Goal: Task Accomplishment & Management: Manage account settings

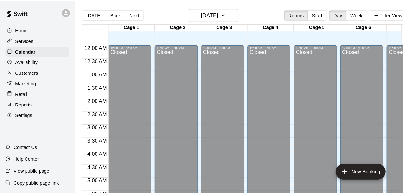
scroll to position [335, 0]
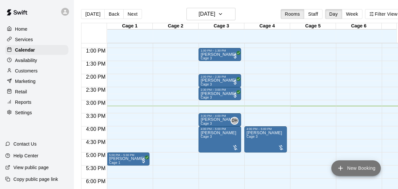
click at [357, 169] on button "New Booking" at bounding box center [355, 168] width 49 height 16
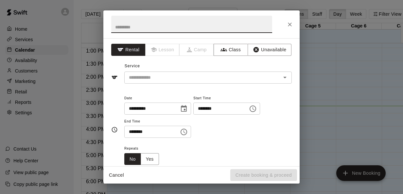
click at [259, 109] on button "Choose time, selected time is 12:00 PM" at bounding box center [252, 108] width 13 height 13
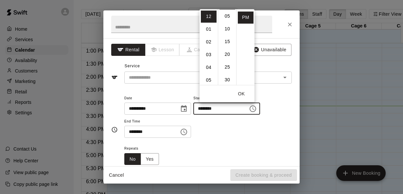
scroll to position [13, 0]
click at [208, 40] on li "03" at bounding box center [209, 42] width 16 height 12
click at [225, 40] on li "15" at bounding box center [227, 40] width 16 height 12
type input "********"
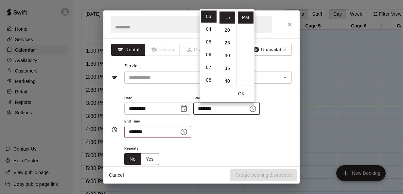
scroll to position [38, 0]
click at [125, 133] on input "********" at bounding box center [149, 132] width 50 height 12
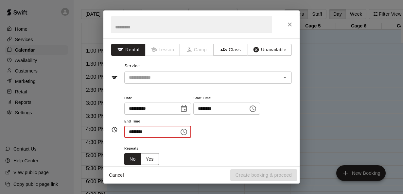
click at [131, 131] on input "********" at bounding box center [149, 132] width 50 height 12
type input "********"
click at [219, 136] on div "**********" at bounding box center [207, 116] width 167 height 44
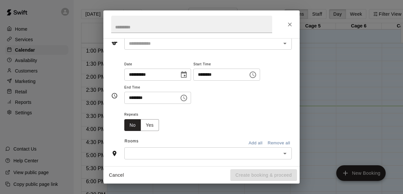
scroll to position [36, 0]
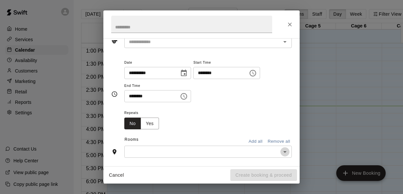
click at [281, 150] on icon "Open" at bounding box center [285, 152] width 8 height 8
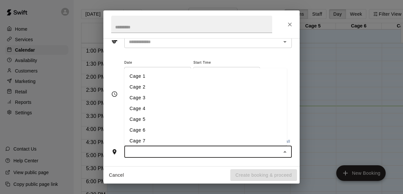
click at [152, 127] on li "Cage 6" at bounding box center [205, 130] width 162 height 11
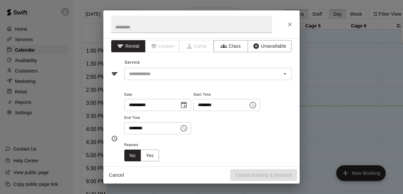
scroll to position [0, 0]
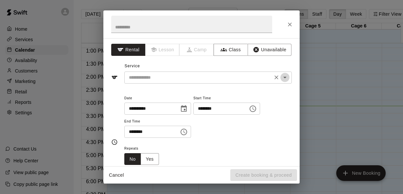
click at [282, 74] on icon "Open" at bounding box center [285, 78] width 8 height 8
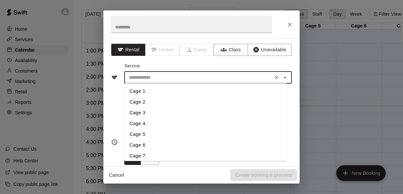
click at [146, 142] on li "Cage 6" at bounding box center [205, 145] width 162 height 11
type input "******"
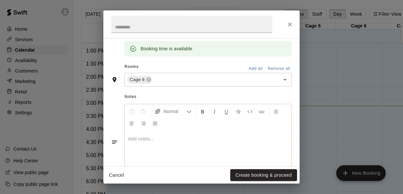
scroll to position [138, 0]
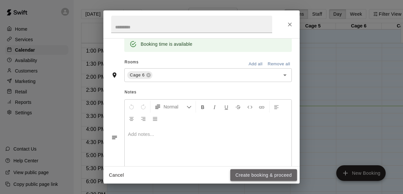
click at [249, 174] on button "Create booking & proceed" at bounding box center [263, 175] width 67 height 12
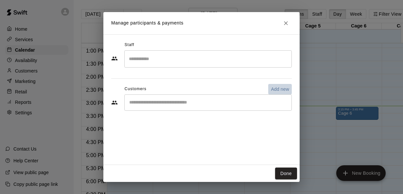
click at [277, 88] on p "Add new" at bounding box center [280, 89] width 18 height 7
select select "**"
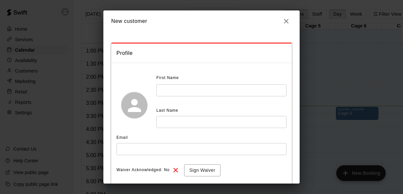
click at [196, 84] on input "text" at bounding box center [221, 90] width 130 height 12
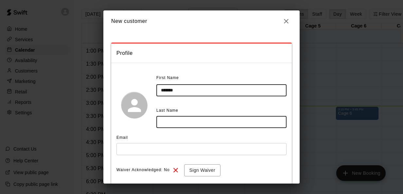
type input "*******"
type input "*****"
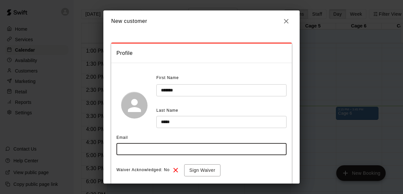
click at [159, 152] on input "text" at bounding box center [201, 149] width 170 height 12
type input "**********"
click at [204, 169] on button "Sign Waiver" at bounding box center [202, 170] width 36 height 12
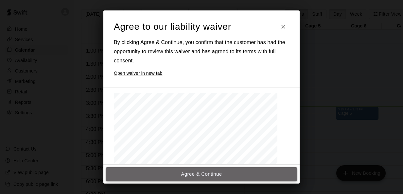
click at [184, 172] on button "Agree & Continue" at bounding box center [201, 174] width 191 height 14
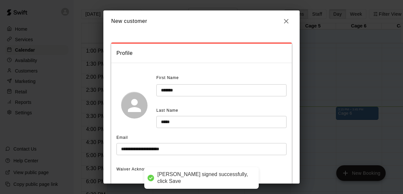
scroll to position [74, 0]
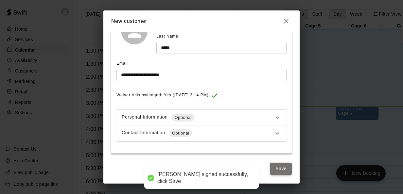
click at [277, 166] on button "Save" at bounding box center [281, 169] width 22 height 12
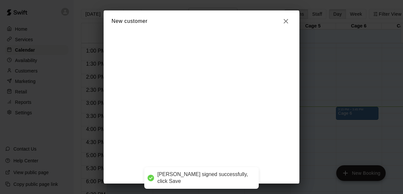
scroll to position [0, 0]
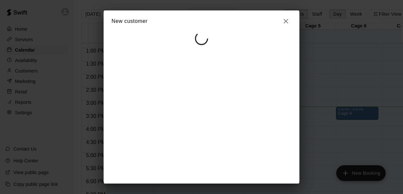
select select "**"
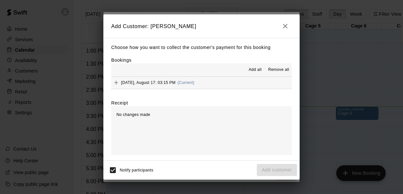
click at [252, 69] on span "Add all" at bounding box center [254, 70] width 13 height 7
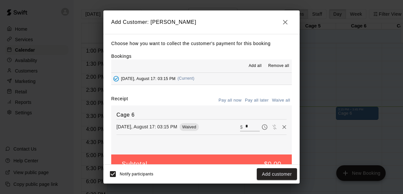
scroll to position [15, 0]
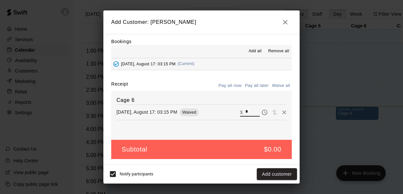
click at [245, 111] on input "*" at bounding box center [252, 112] width 14 height 8
type input "**"
click at [289, 172] on button "Checkout" at bounding box center [281, 174] width 31 height 12
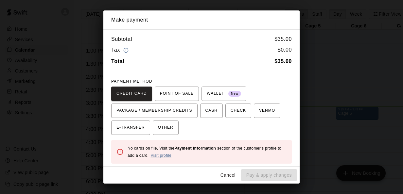
click at [163, 158] on div "No cards on file. Visit the Payment Information section of the customer's profi…" at bounding box center [206, 152] width 159 height 20
click at [166, 151] on div "No cards on file. Visit the Payment Information section of the customer's profi…" at bounding box center [206, 152] width 159 height 20
click at [166, 153] on link "Visit profile" at bounding box center [160, 155] width 21 height 5
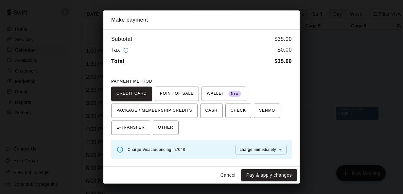
click at [257, 175] on button "Pay & apply changes" at bounding box center [269, 175] width 56 height 12
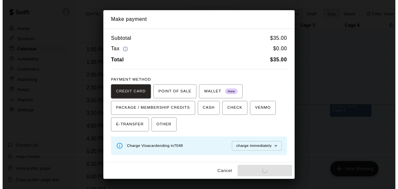
scroll to position [0, 0]
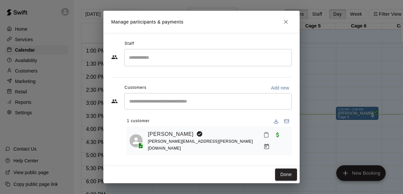
click at [279, 21] on h2 "Manage participants & payments" at bounding box center [201, 22] width 196 height 22
click at [288, 23] on icon "Close" at bounding box center [285, 22] width 7 height 7
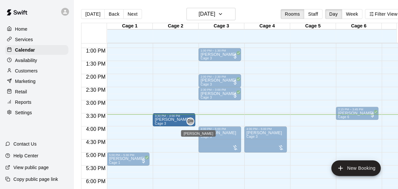
drag, startPoint x: 216, startPoint y: 121, endPoint x: 189, endPoint y: 124, distance: 26.6
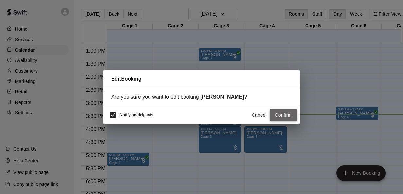
click at [286, 116] on button "Confirm" at bounding box center [282, 115] width 27 height 12
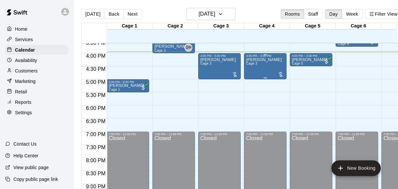
scroll to position [407, 0]
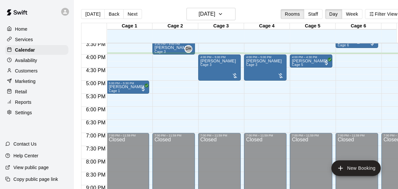
drag, startPoint x: 265, startPoint y: 115, endPoint x: 173, endPoint y: 8, distance: 141.6
click at [173, 8] on main "[DATE] Back [DATE][DATE] Rooms Staff Day Week Filter View Cage 1 17 Sun Cage 2 …" at bounding box center [241, 100] width 335 height 200
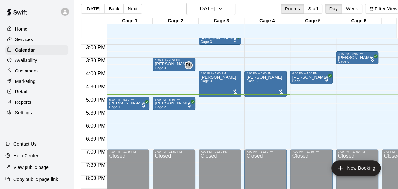
scroll to position [5, 15]
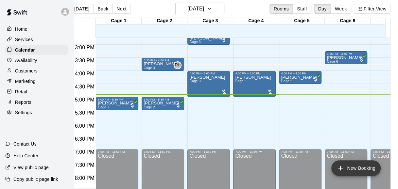
click at [352, 164] on button "New Booking" at bounding box center [355, 168] width 49 height 16
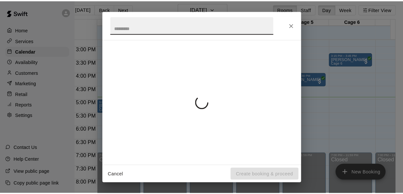
scroll to position [5, 10]
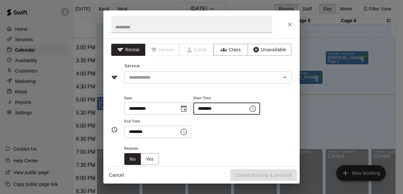
click at [208, 108] on input "********" at bounding box center [218, 109] width 50 height 12
type input "********"
click at [132, 130] on input "********" at bounding box center [149, 132] width 50 height 12
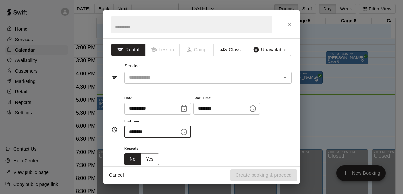
type input "********"
click at [217, 163] on div "Repeats No Yes" at bounding box center [207, 154] width 167 height 21
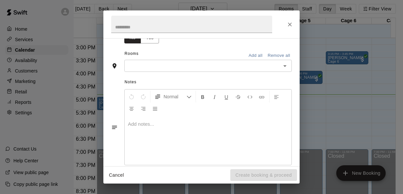
scroll to position [132, 0]
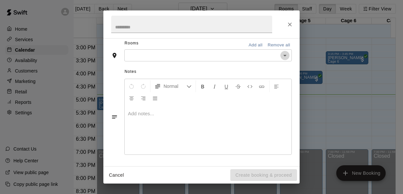
click at [281, 54] on icon "Open" at bounding box center [285, 56] width 8 height 8
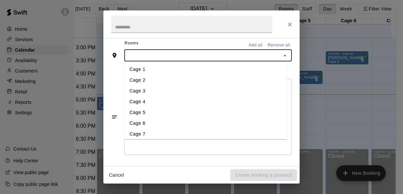
click at [145, 117] on li "Cage 5" at bounding box center [205, 113] width 162 height 11
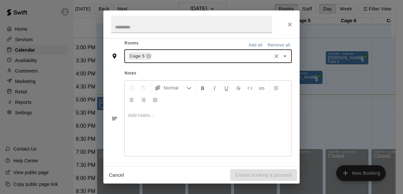
scroll to position [0, 0]
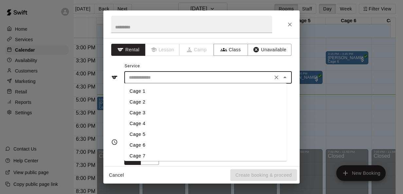
click at [253, 74] on input "text" at bounding box center [198, 78] width 144 height 8
click at [140, 137] on li "Cage 5" at bounding box center [205, 134] width 162 height 11
type input "******"
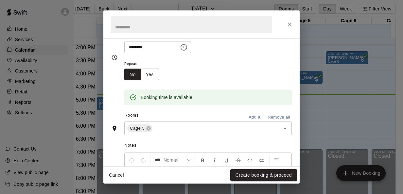
scroll to position [86, 0]
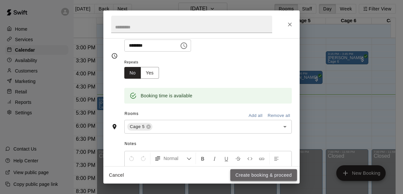
click at [287, 175] on button "Create booking & proceed" at bounding box center [263, 175] width 67 height 12
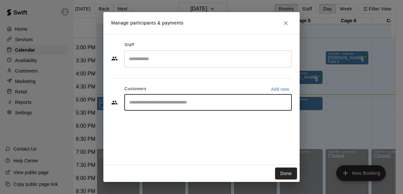
click at [183, 101] on input "Start typing to search customers..." at bounding box center [207, 102] width 161 height 7
type input "*****"
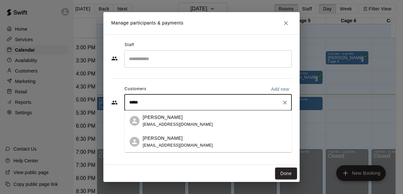
click at [169, 139] on p "[PERSON_NAME]" at bounding box center [162, 138] width 40 height 7
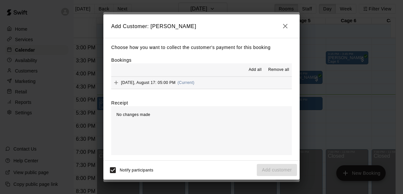
click at [259, 69] on span "Add all" at bounding box center [254, 70] width 13 height 7
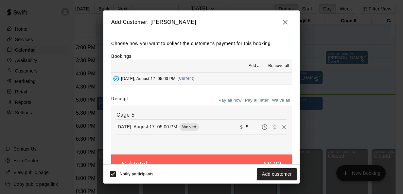
click at [245, 126] on input "*" at bounding box center [252, 127] width 14 height 8
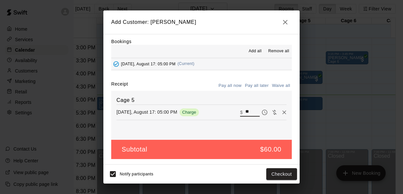
type input "**"
click at [248, 48] on span "Add all" at bounding box center [254, 51] width 13 height 7
click at [273, 174] on button "Checkout" at bounding box center [281, 174] width 31 height 12
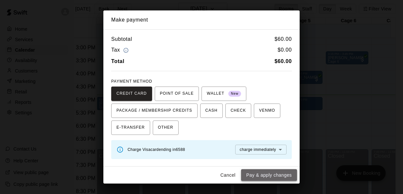
click at [273, 173] on button "Pay & apply changes" at bounding box center [269, 175] width 56 height 12
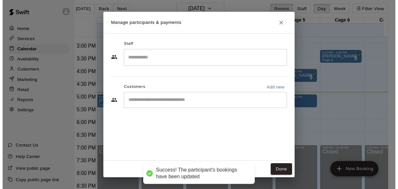
scroll to position [0, 0]
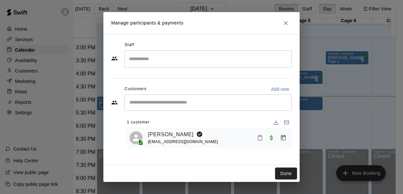
click at [284, 22] on icon "Close" at bounding box center [285, 23] width 7 height 7
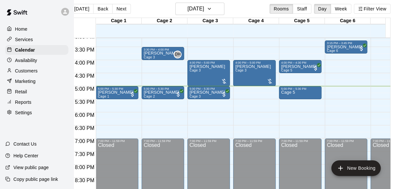
scroll to position [397, 0]
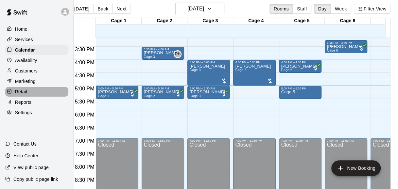
click at [13, 94] on div at bounding box center [11, 92] width 8 height 6
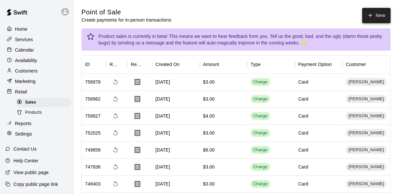
click at [368, 17] on icon "button" at bounding box center [370, 15] width 6 height 6
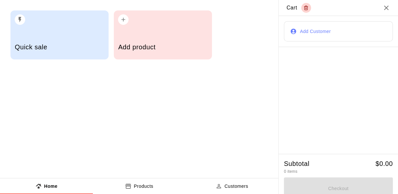
click at [295, 16] on div "Add Customer" at bounding box center [337, 31] width 119 height 31
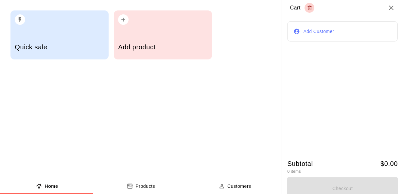
click at [149, 42] on div "Add product" at bounding box center [162, 47] width 89 height 23
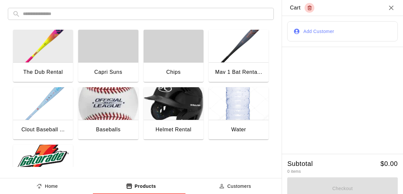
click at [247, 110] on img "button" at bounding box center [238, 103] width 60 height 33
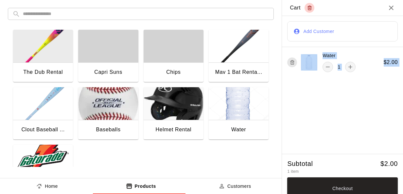
click at [329, 35] on button "Add Customer" at bounding box center [342, 31] width 110 height 20
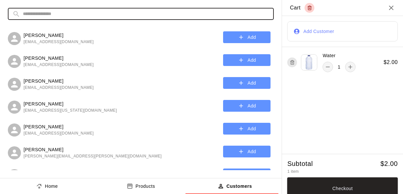
click at [203, 12] on input "text" at bounding box center [146, 14] width 246 height 12
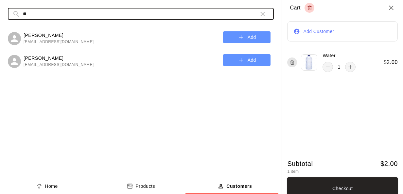
type input "*"
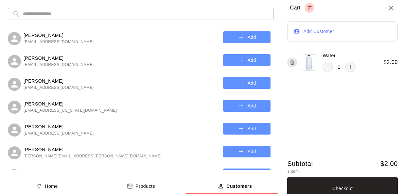
click at [390, 8] on h2 "Cart" at bounding box center [342, 8] width 121 height 16
click at [387, 8] on icon "Close" at bounding box center [391, 8] width 8 height 8
click at [387, 9] on icon "Close" at bounding box center [391, 8] width 8 height 8
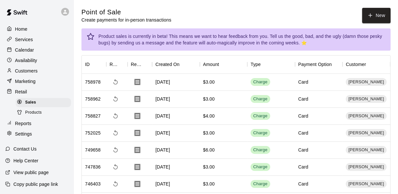
click at [30, 48] on p "Calendar" at bounding box center [24, 50] width 19 height 7
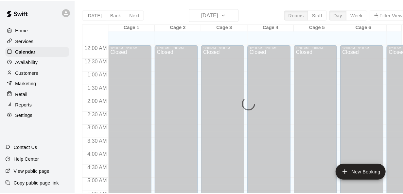
scroll to position [444, 0]
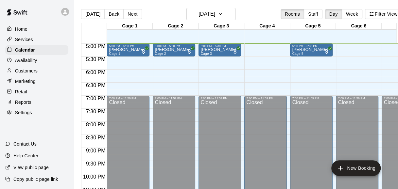
click at [34, 69] on div "Customers" at bounding box center [36, 71] width 63 height 10
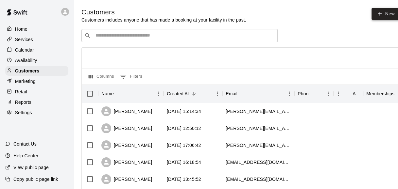
click at [389, 16] on link "New" at bounding box center [385, 14] width 28 height 12
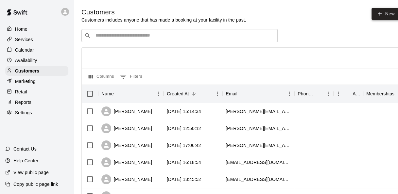
select select "**"
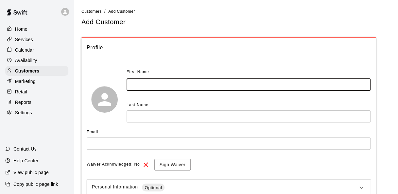
click at [158, 90] on input "text" at bounding box center [248, 85] width 244 height 12
type input "*****"
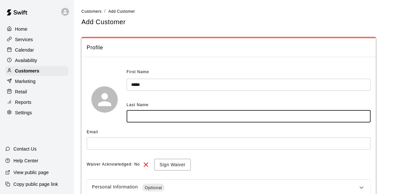
click at [146, 119] on input "text" at bounding box center [248, 116] width 244 height 12
type input "*"
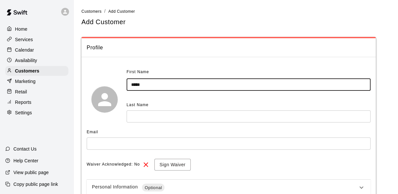
drag, startPoint x: 154, startPoint y: 79, endPoint x: 95, endPoint y: 82, distance: 58.9
click at [95, 82] on div "First Name ***** ​ Last Name ​" at bounding box center [229, 99] width 284 height 65
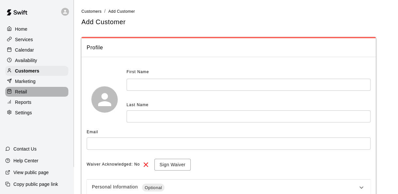
click at [19, 91] on p "Retail" at bounding box center [21, 92] width 12 height 7
click at [26, 95] on p "Retail" at bounding box center [21, 92] width 12 height 7
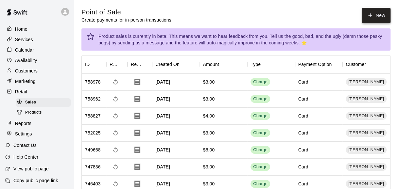
click at [380, 14] on button "New" at bounding box center [376, 15] width 28 height 15
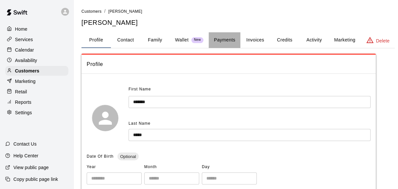
click at [219, 39] on button "Payments" at bounding box center [224, 40] width 32 height 16
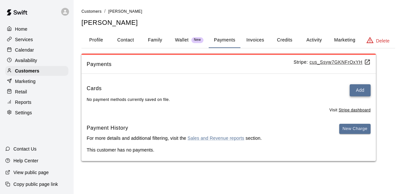
click at [355, 91] on button "Add" at bounding box center [359, 90] width 21 height 12
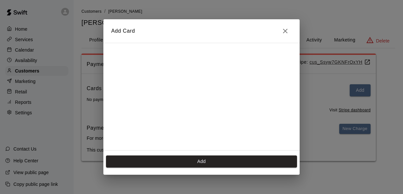
scroll to position [91, 0]
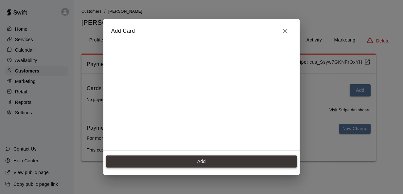
click at [187, 162] on button "Add" at bounding box center [201, 162] width 191 height 12
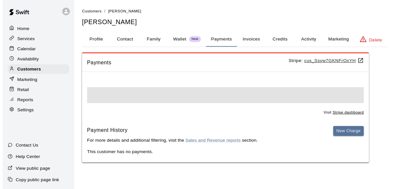
scroll to position [0, 0]
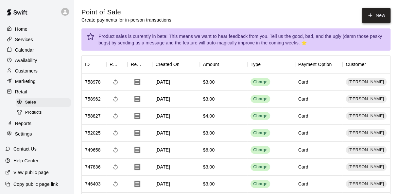
click at [372, 18] on button "New" at bounding box center [376, 15] width 28 height 15
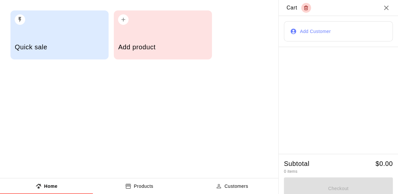
click at [174, 49] on h5 "Add product" at bounding box center [162, 47] width 89 height 9
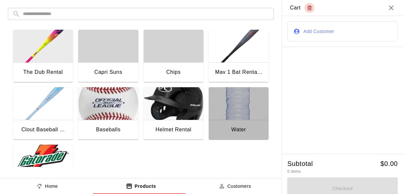
click at [224, 92] on img "button" at bounding box center [238, 103] width 60 height 33
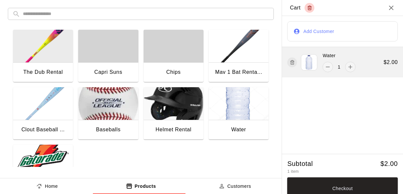
click at [290, 61] on icon "button" at bounding box center [292, 62] width 5 height 8
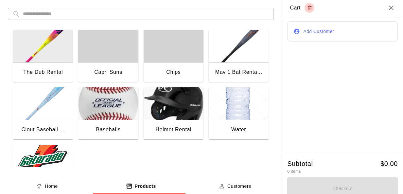
drag, startPoint x: 386, startPoint y: 7, endPoint x: 365, endPoint y: 3, distance: 21.4
click at [365, 3] on h2 "Cart" at bounding box center [342, 8] width 121 height 16
click at [387, 7] on icon "Close" at bounding box center [391, 8] width 8 height 8
click at [25, 50] on img "button" at bounding box center [43, 46] width 60 height 33
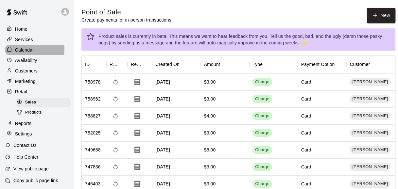
click at [25, 50] on p "Calendar" at bounding box center [24, 50] width 19 height 7
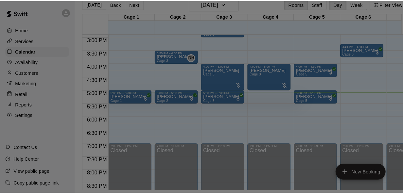
scroll to position [10, 0]
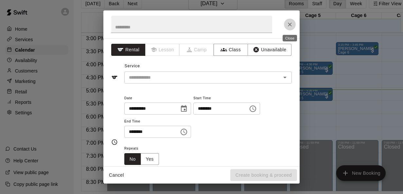
click at [291, 22] on icon "Close" at bounding box center [289, 24] width 7 height 7
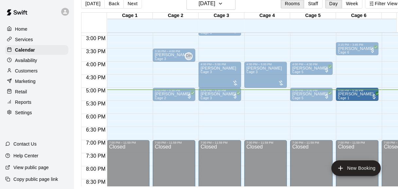
drag, startPoint x: 128, startPoint y: 90, endPoint x: 360, endPoint y: 91, distance: 232.0
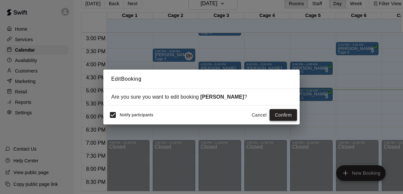
click at [280, 113] on button "Confirm" at bounding box center [282, 115] width 27 height 12
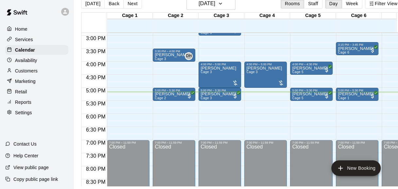
drag, startPoint x: 280, startPoint y: 113, endPoint x: 180, endPoint y: -24, distance: 170.2
click at [180, 0] on html "Home Services Calendar Availability Customers Marketing Retail Reports Settings…" at bounding box center [199, 90] width 398 height 200
click at [236, 81] on div at bounding box center [235, 83] width 7 height 7
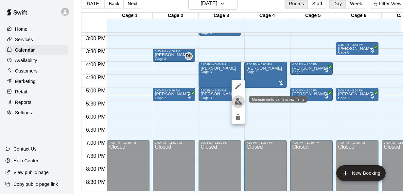
click at [238, 104] on img "edit" at bounding box center [238, 102] width 8 height 8
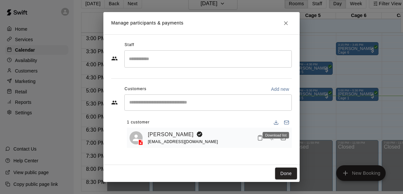
click at [270, 138] on div "Download list" at bounding box center [275, 135] width 26 height 7
click at [271, 140] on span "Has not paid" at bounding box center [271, 138] width 12 height 6
click at [166, 129] on div "Tony Thomas tdthomas8313@gmail.com" at bounding box center [209, 138] width 165 height 21
click at [167, 131] on link "[PERSON_NAME]" at bounding box center [171, 134] width 46 height 8
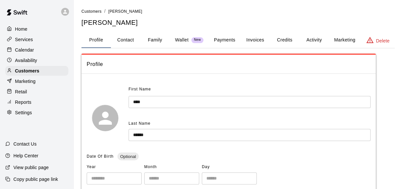
click at [218, 38] on button "Payments" at bounding box center [224, 40] width 32 height 16
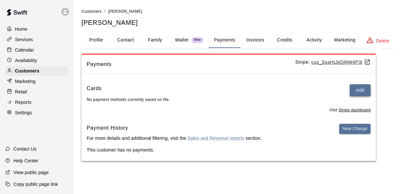
click at [364, 92] on button "Add" at bounding box center [359, 90] width 21 height 12
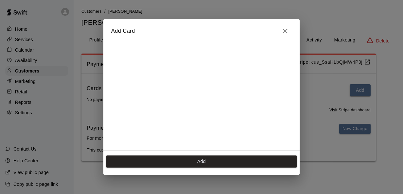
scroll to position [91, 0]
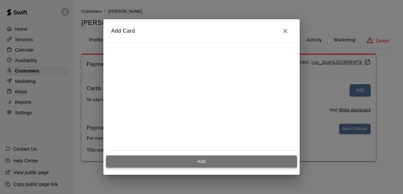
click at [193, 158] on button "Add" at bounding box center [201, 162] width 191 height 12
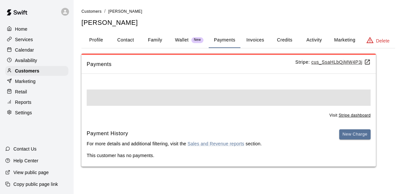
scroll to position [0, 0]
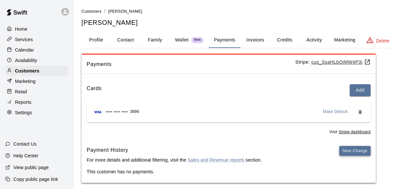
click at [347, 152] on button "New Charge" at bounding box center [354, 151] width 31 height 10
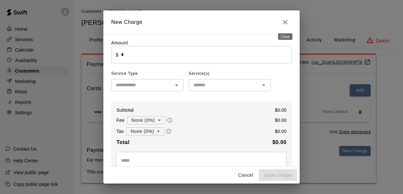
click at [286, 21] on icon "Close" at bounding box center [285, 22] width 5 height 5
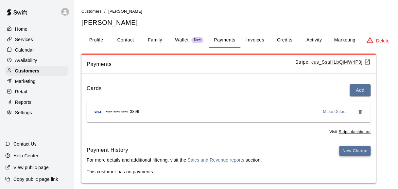
click at [355, 152] on button "New Charge" at bounding box center [354, 151] width 31 height 10
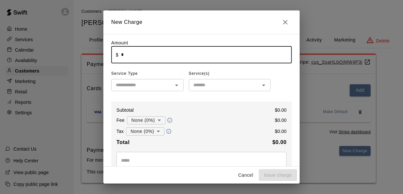
click at [180, 60] on input "*" at bounding box center [206, 54] width 171 height 17
type input "******"
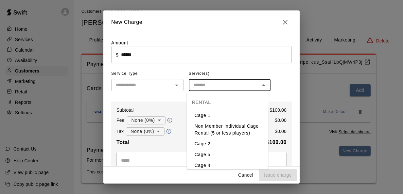
click at [203, 87] on input "text" at bounding box center [224, 85] width 67 height 8
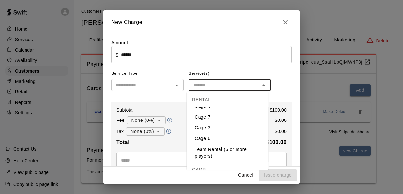
scroll to position [63, 0]
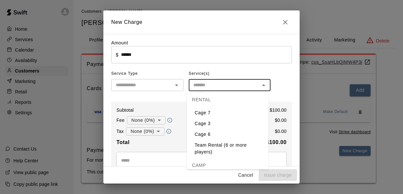
click at [217, 143] on li "Team Rental (6 or more players)" at bounding box center [228, 149] width 82 height 18
type input "**********"
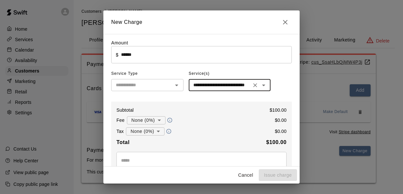
click at [172, 85] on button "Open" at bounding box center [176, 85] width 9 height 9
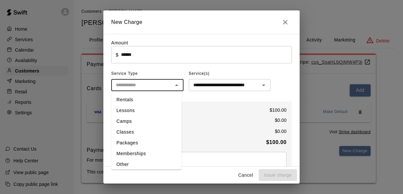
click at [129, 99] on li "Rentals" at bounding box center [146, 99] width 70 height 11
type input "*******"
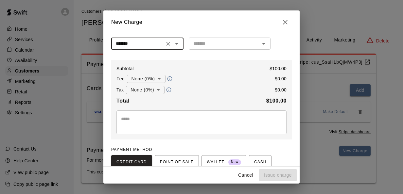
scroll to position [96, 0]
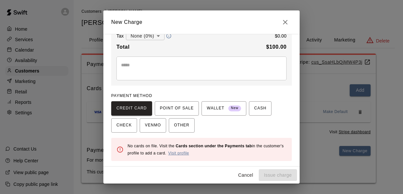
click at [179, 152] on link "Visit profile" at bounding box center [178, 153] width 21 height 5
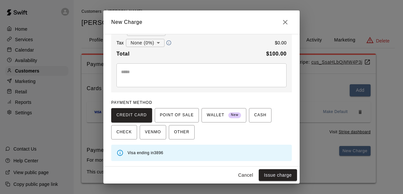
scroll to position [89, 0]
click at [286, 20] on icon "Close" at bounding box center [285, 22] width 8 height 8
type input "*"
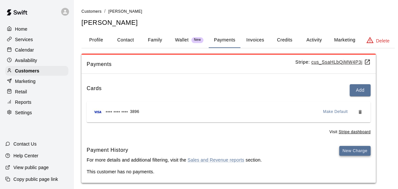
click at [351, 148] on button "New Charge" at bounding box center [354, 151] width 31 height 10
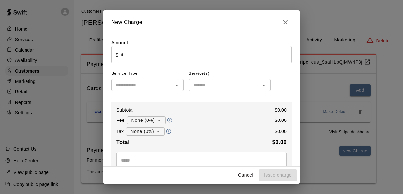
click at [176, 53] on input "*" at bounding box center [206, 54] width 171 height 17
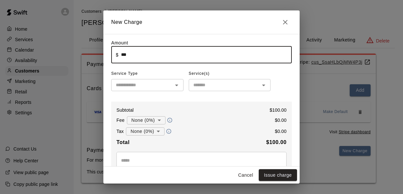
type input "******"
click at [203, 85] on input "text" at bounding box center [224, 85] width 67 height 8
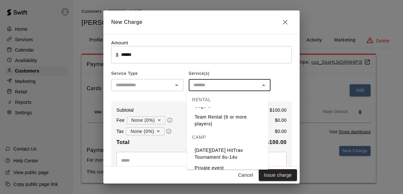
scroll to position [92, 0]
click at [218, 113] on li "Team Rental (6 or more players)" at bounding box center [228, 120] width 82 height 18
type input "**********"
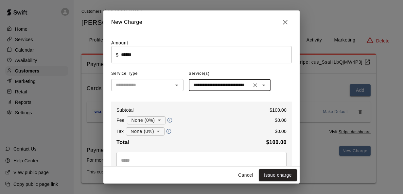
click at [164, 86] on input "text" at bounding box center [142, 85] width 58 height 8
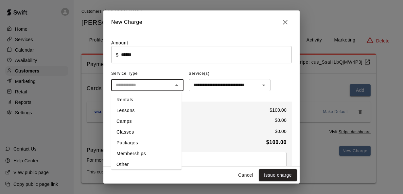
click at [128, 101] on li "Rentals" at bounding box center [146, 99] width 70 height 11
type input "*******"
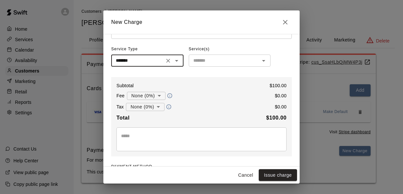
scroll to position [20, 0]
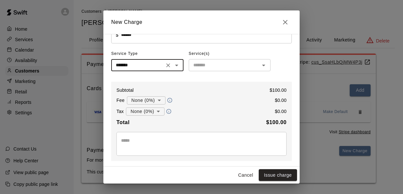
click at [224, 65] on input "text" at bounding box center [224, 65] width 67 height 8
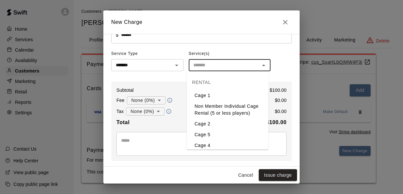
scroll to position [54, 0]
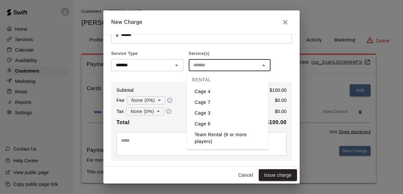
click at [208, 135] on li "Team Rental (6 or more players)" at bounding box center [228, 138] width 82 height 18
type input "**********"
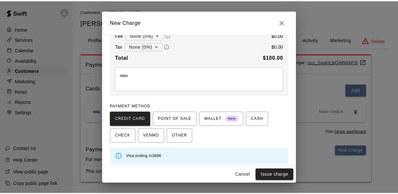
scroll to position [89, 0]
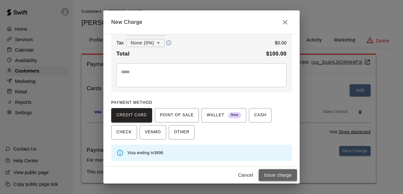
click at [274, 175] on button "Issue charge" at bounding box center [277, 175] width 38 height 12
type input "*"
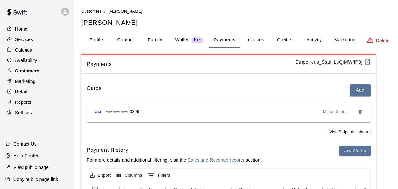
click at [42, 75] on div "Customers" at bounding box center [36, 71] width 63 height 10
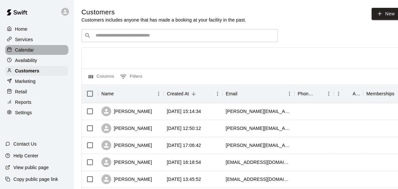
click at [29, 47] on div "Calendar" at bounding box center [36, 50] width 63 height 10
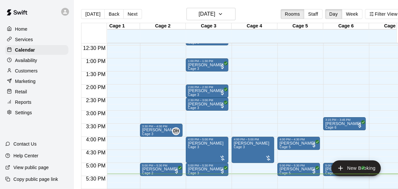
scroll to position [330, 13]
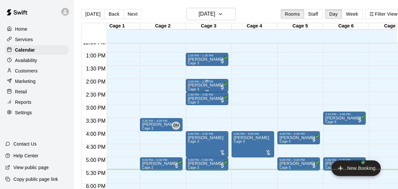
click at [213, 85] on p "[PERSON_NAME]" at bounding box center [206, 85] width 36 height 0
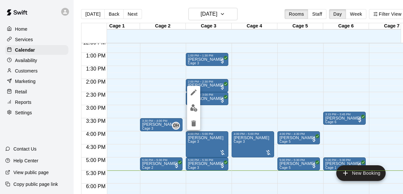
click at [155, 8] on div at bounding box center [201, 97] width 403 height 194
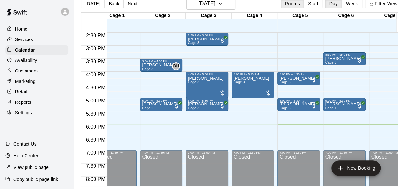
scroll to position [383, 13]
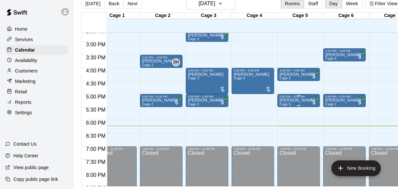
click at [294, 100] on p "[PERSON_NAME]" at bounding box center [297, 100] width 36 height 0
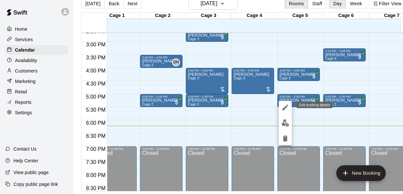
click at [284, 108] on icon "edit" at bounding box center [285, 108] width 6 height 6
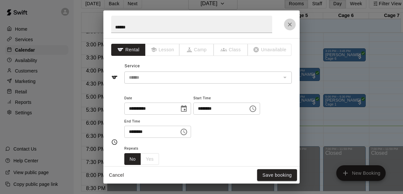
click at [290, 24] on icon "Close" at bounding box center [289, 24] width 7 height 7
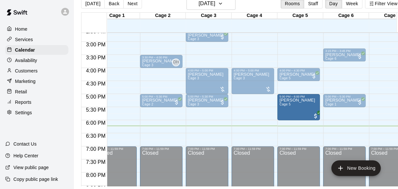
drag, startPoint x: 297, startPoint y: 106, endPoint x: 297, endPoint y: 123, distance: 17.3
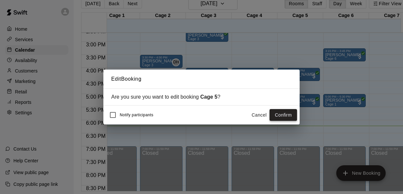
click at [284, 114] on button "Confirm" at bounding box center [282, 115] width 27 height 12
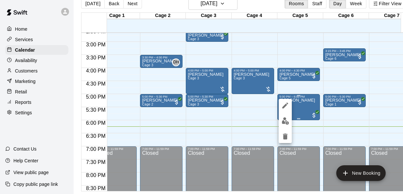
click at [284, 115] on button "edit" at bounding box center [284, 121] width 13 height 13
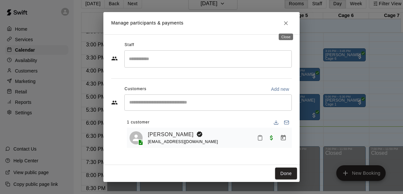
click at [281, 24] on button "Close" at bounding box center [286, 23] width 12 height 12
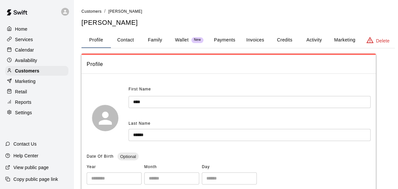
click at [224, 40] on button "Payments" at bounding box center [224, 40] width 32 height 16
